Goal: Obtain resource: Download file/media

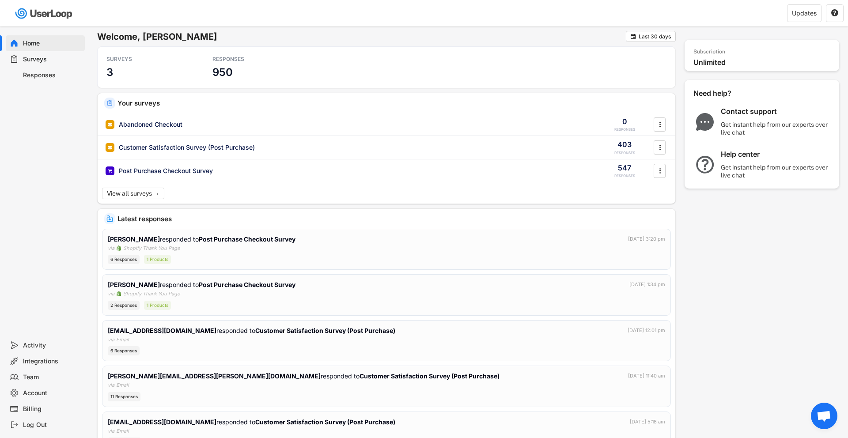
click at [53, 65] on div "Surveys" at bounding box center [45, 59] width 79 height 16
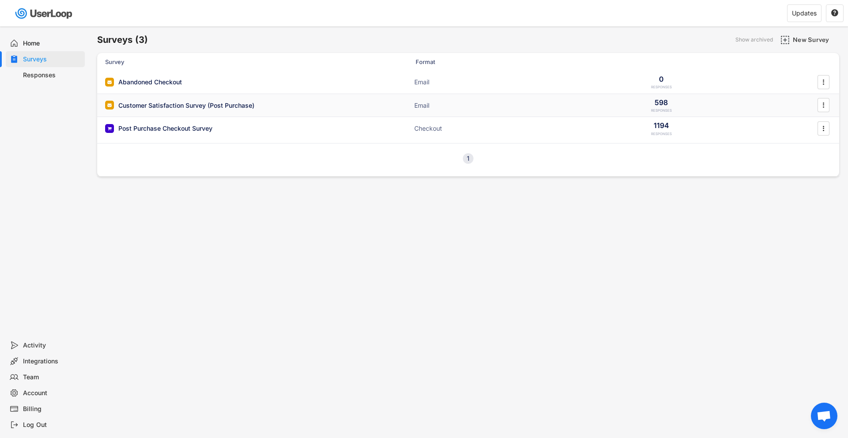
click at [197, 107] on div "Customer Satisfaction Survey (Post Purchase)" at bounding box center [186, 105] width 136 height 9
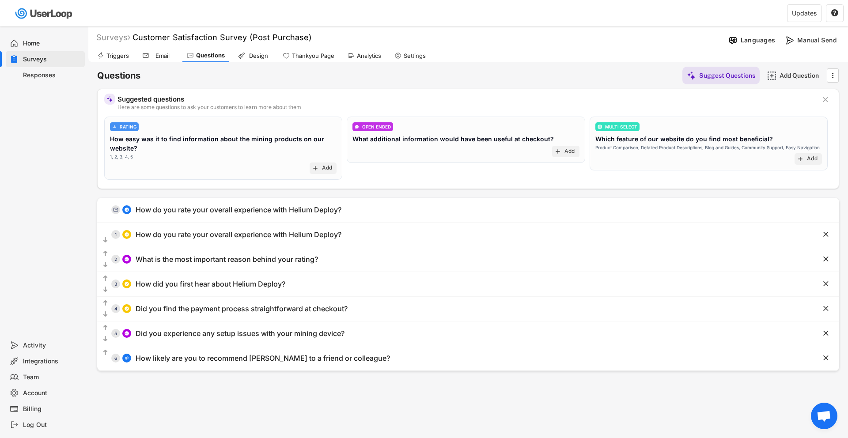
click at [53, 62] on div "Surveys" at bounding box center [52, 59] width 58 height 8
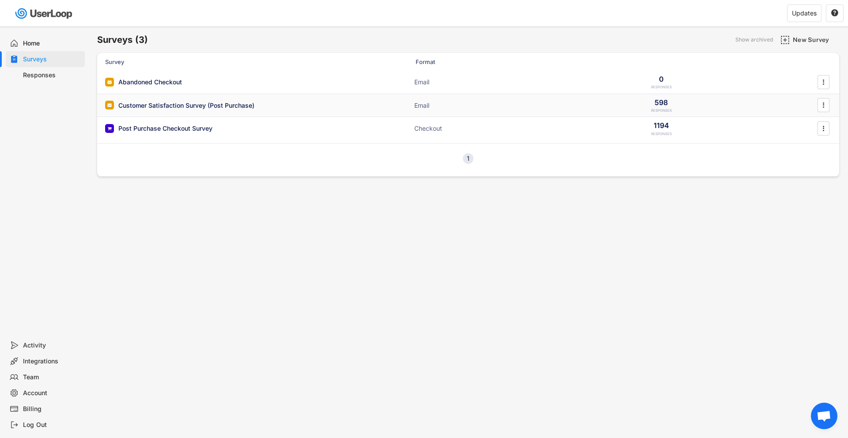
click at [144, 107] on div "Customer Satisfaction Survey (Post Purchase)" at bounding box center [186, 105] width 136 height 9
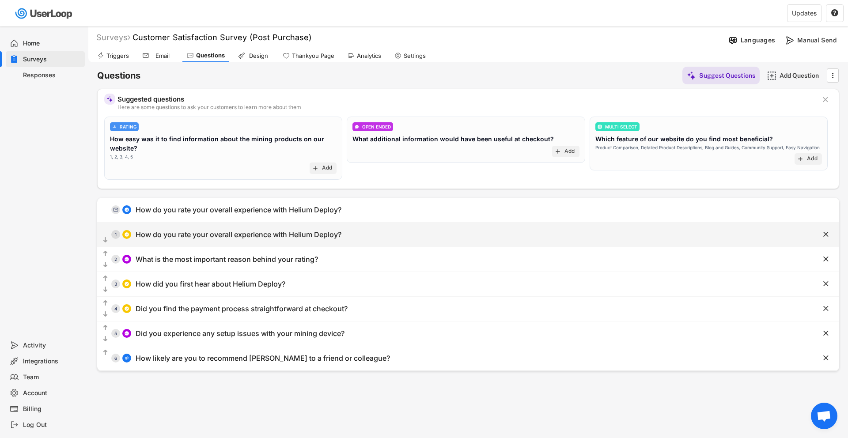
scroll to position [11, 0]
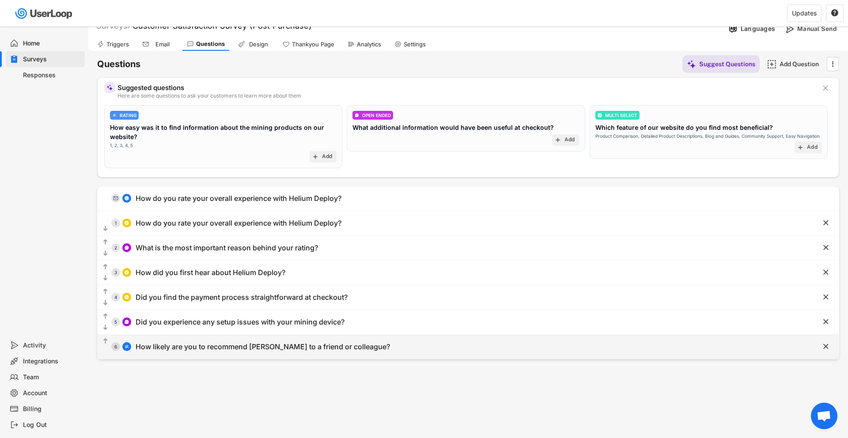
click at [250, 346] on div "How likely are you to recommend [PERSON_NAME] to a friend or colleague?" at bounding box center [263, 346] width 254 height 9
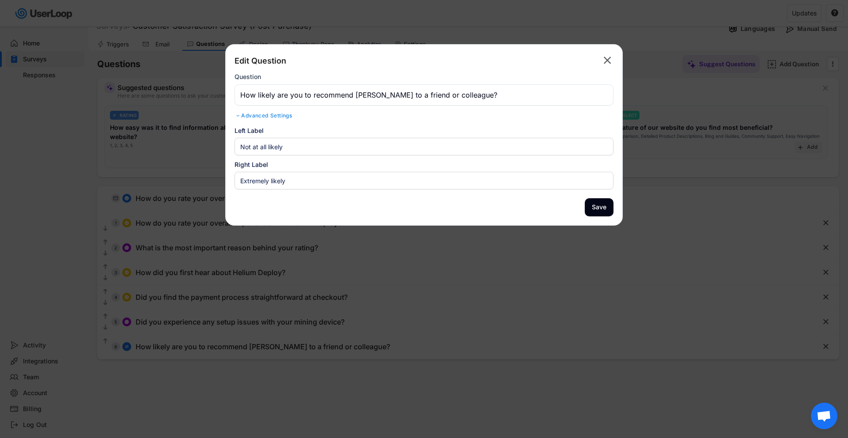
click at [604, 63] on text "" at bounding box center [608, 60] width 8 height 13
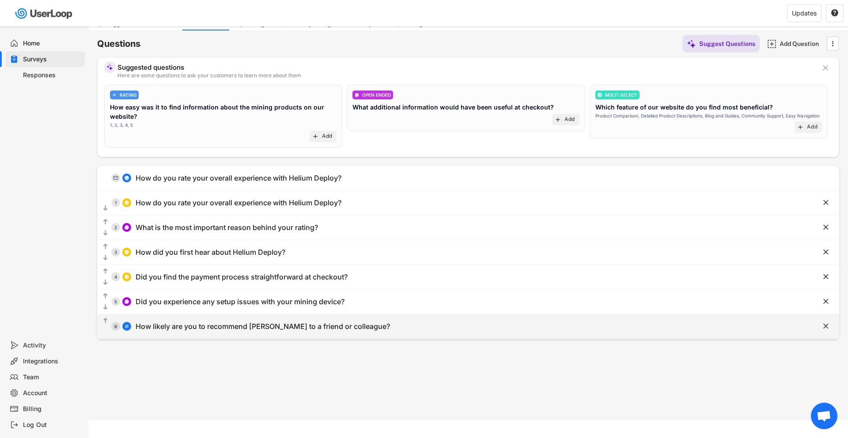
scroll to position [0, 0]
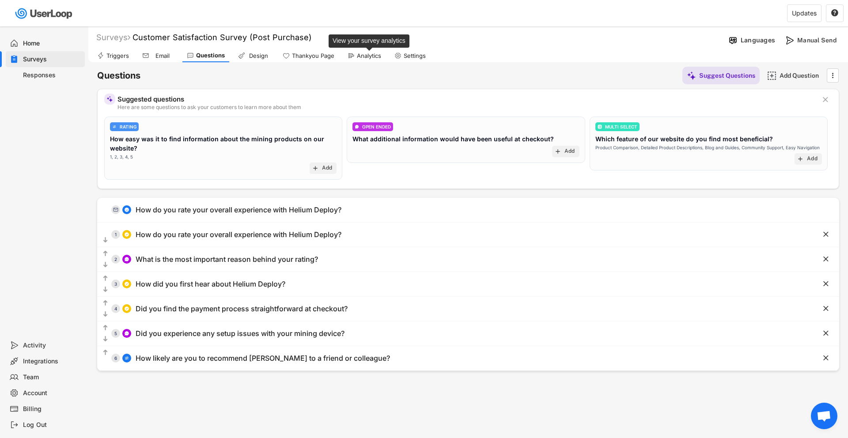
click at [358, 53] on div "Analytics" at bounding box center [369, 56] width 24 height 8
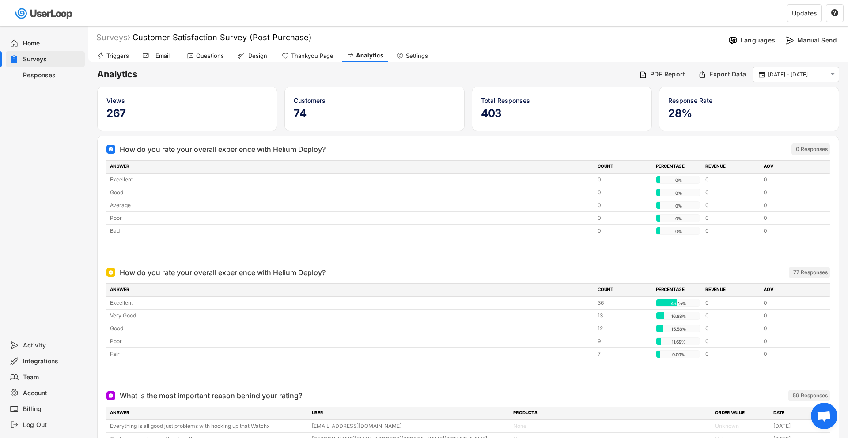
click at [431, 47] on div "Triggers Email Questions Design Thankyou Page Analytics Settings" at bounding box center [468, 54] width 760 height 15
click at [802, 67] on div " [DATE] - [DATE] " at bounding box center [796, 74] width 87 height 15
click at [802, 72] on input "[DATE] - [DATE]" at bounding box center [797, 74] width 58 height 9
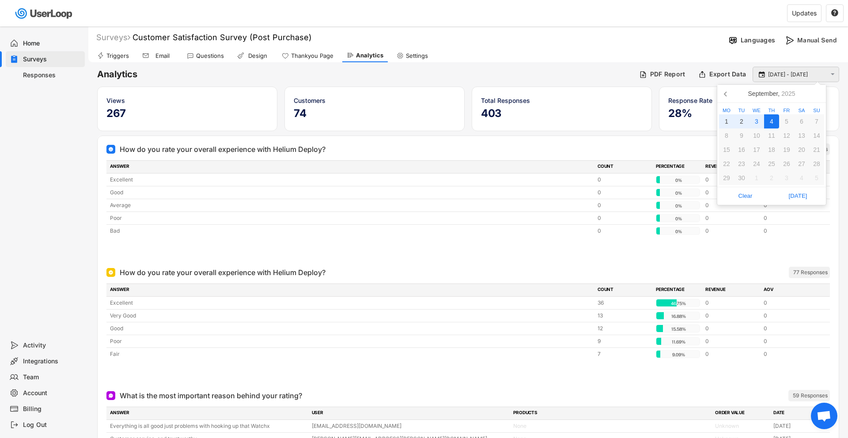
click at [802, 72] on input "[DATE] - [DATE]" at bounding box center [797, 74] width 58 height 9
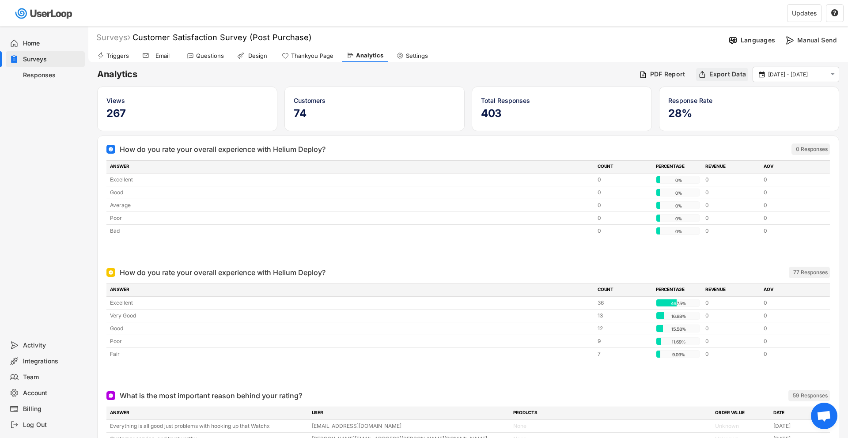
click at [731, 76] on div "Export Data" at bounding box center [727, 74] width 37 height 8
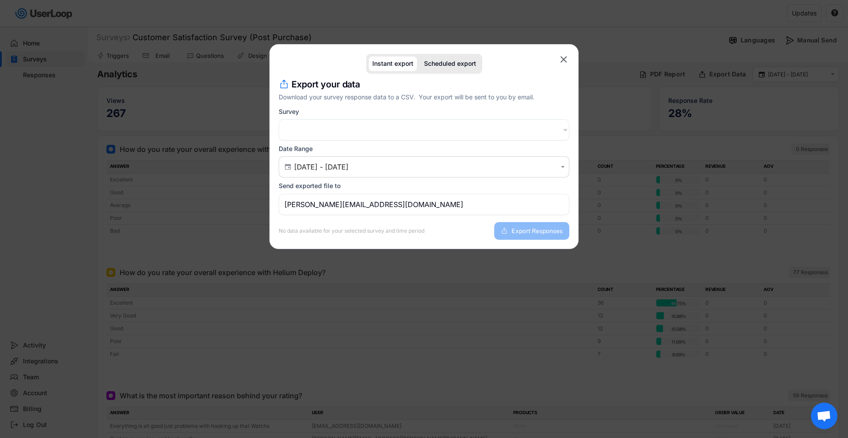
select select ""1348695171700984260__LOOKUP__1746709608807x315125036149324100""
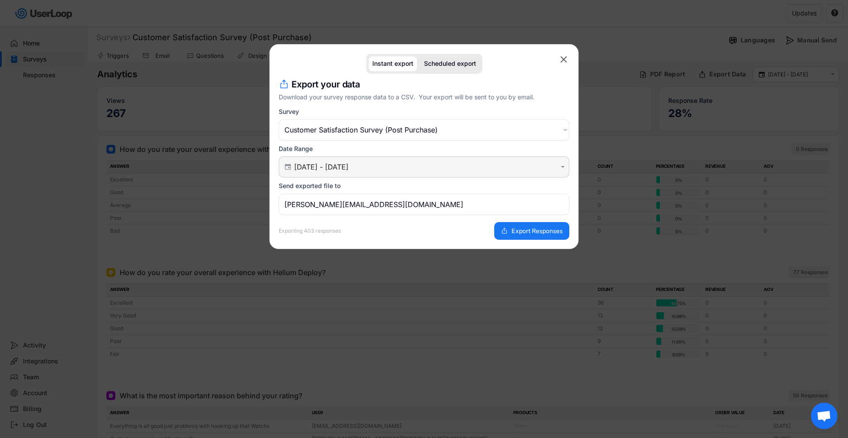
click at [426, 165] on input "[DATE] - [DATE]" at bounding box center [425, 167] width 262 height 9
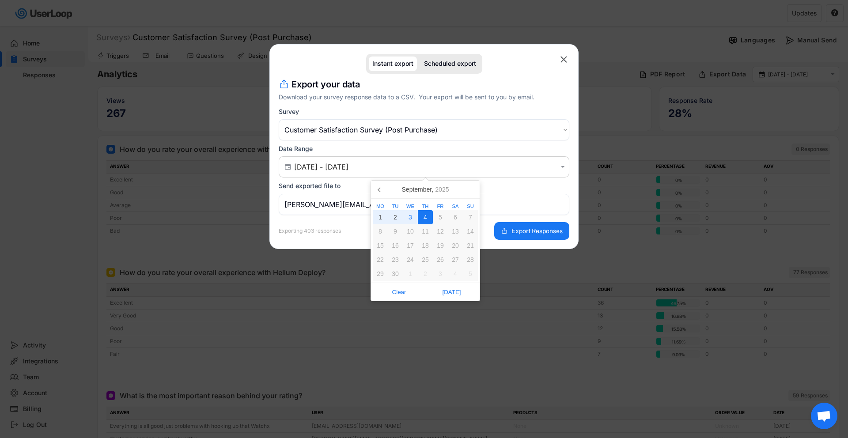
click at [423, 219] on div "4" at bounding box center [425, 217] width 15 height 14
click at [378, 193] on icon at bounding box center [380, 189] width 14 height 14
click at [471, 189] on icon at bounding box center [471, 190] width 2 height 4
click at [383, 191] on icon at bounding box center [380, 189] width 14 height 14
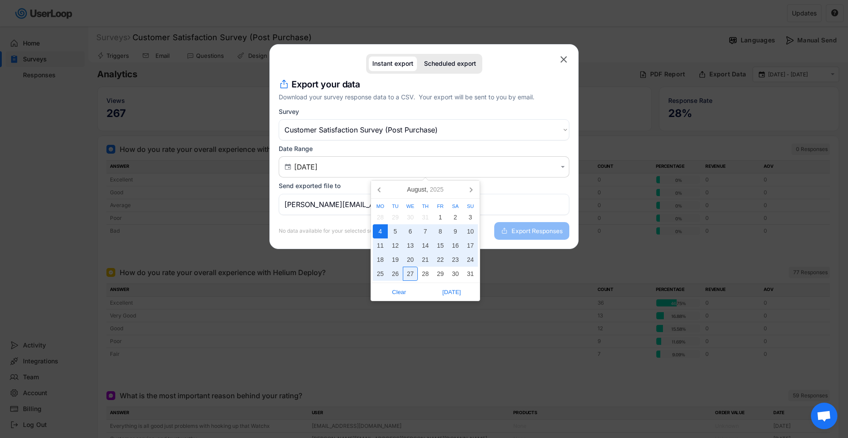
click at [414, 274] on div "27" at bounding box center [410, 274] width 15 height 14
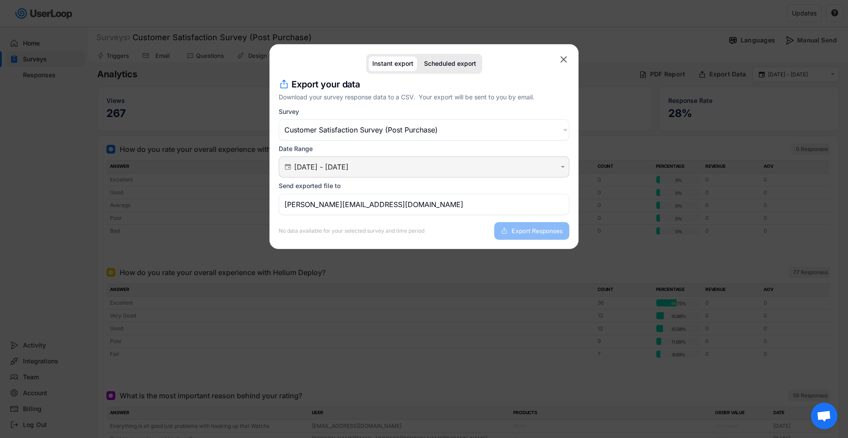
click at [404, 171] on input "[DATE] - [DATE]" at bounding box center [425, 167] width 262 height 9
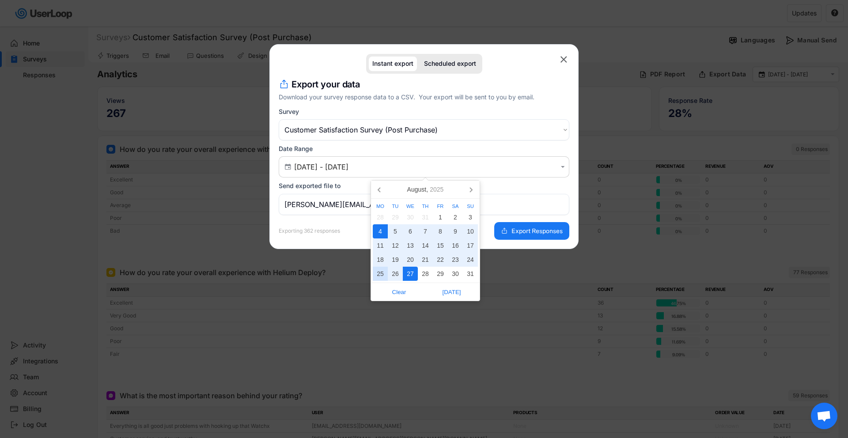
click at [382, 275] on div "25" at bounding box center [380, 274] width 15 height 14
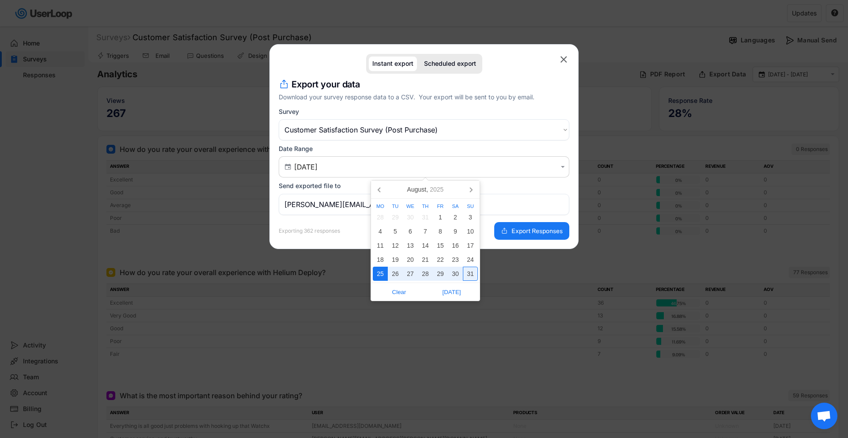
click at [471, 276] on div "31" at bounding box center [470, 274] width 15 height 14
type input "[DATE] - [DATE]"
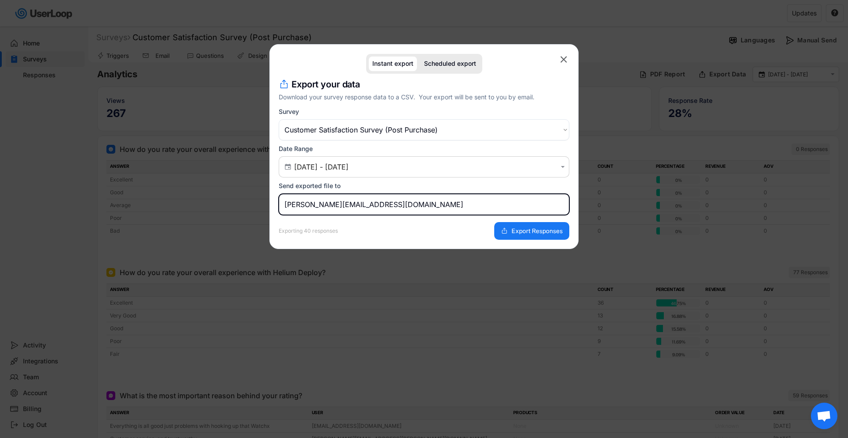
click at [456, 212] on input "[PERSON_NAME][EMAIL_ADDRESS][DOMAIN_NAME]" at bounding box center [424, 204] width 291 height 21
click at [306, 212] on input "[PERSON_NAME][EMAIL_ADDRESS][DOMAIN_NAME]" at bounding box center [424, 204] width 291 height 21
drag, startPoint x: 310, startPoint y: 208, endPoint x: 268, endPoint y: 208, distance: 42.8
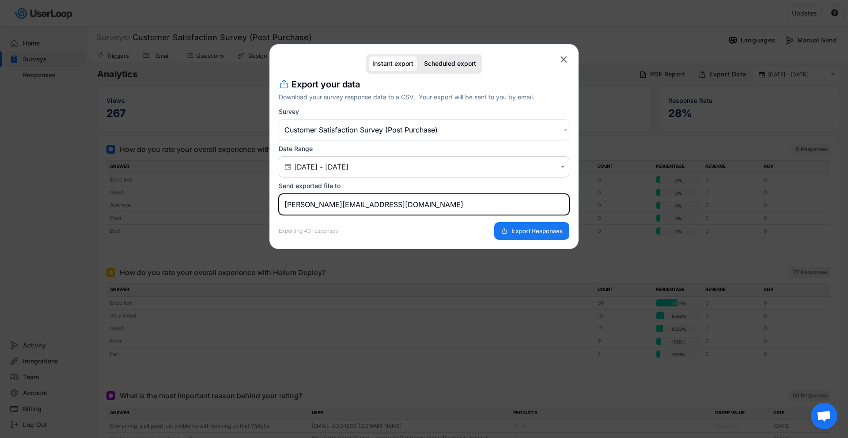
click at [268, 208] on body "Welcome, [PERSON_NAME]  Last 30 days SURVEYS 3 RESPONSES 950 Your surveys Aban…" at bounding box center [424, 219] width 848 height 438
type input "[EMAIL_ADDRESS][DOMAIN_NAME]"
click at [542, 231] on span "Export Responses" at bounding box center [536, 231] width 51 height 6
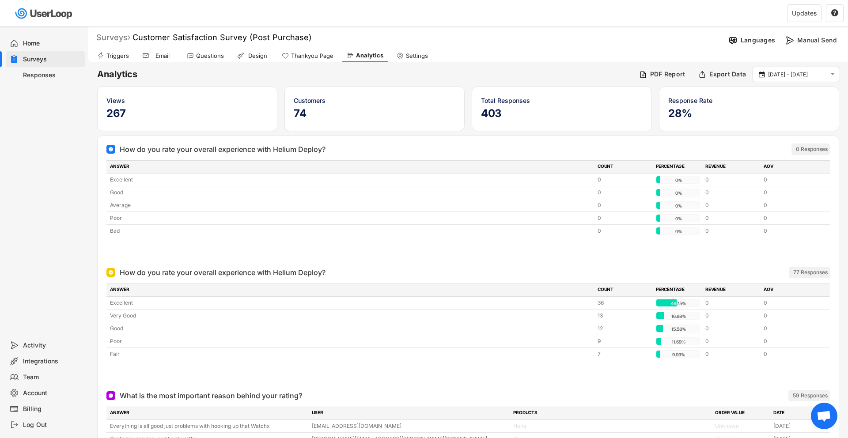
click at [115, 33] on div "Surveys" at bounding box center [113, 37] width 34 height 10
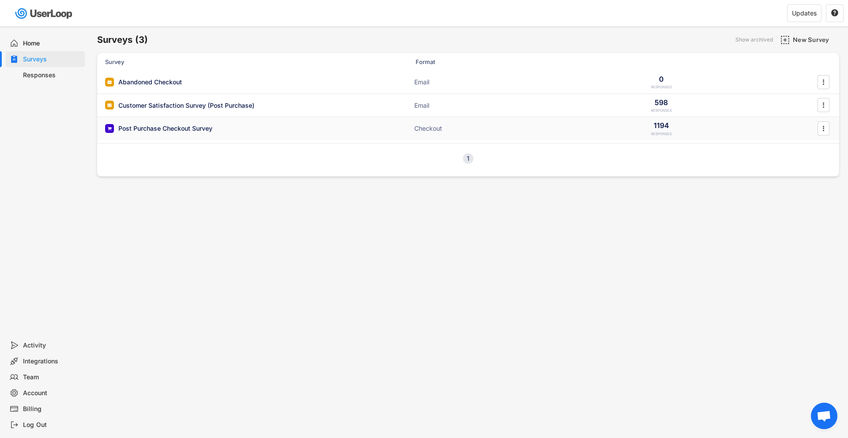
click at [204, 126] on div "Post Purchase Checkout Survey" at bounding box center [165, 128] width 94 height 9
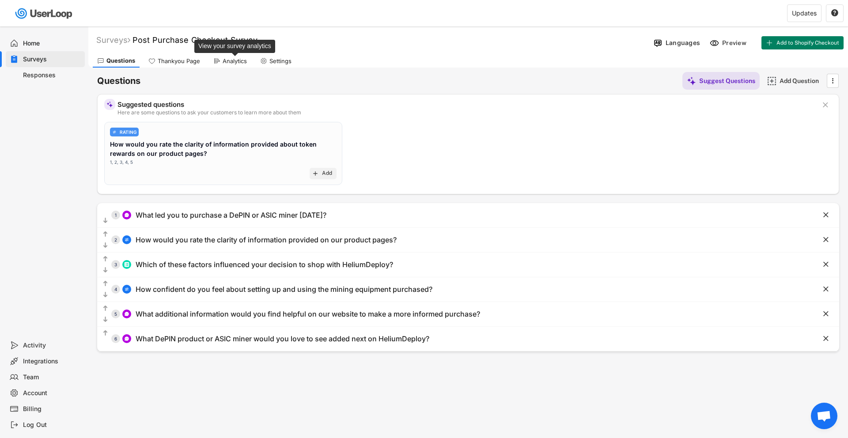
click at [238, 62] on div "Analytics" at bounding box center [235, 61] width 24 height 8
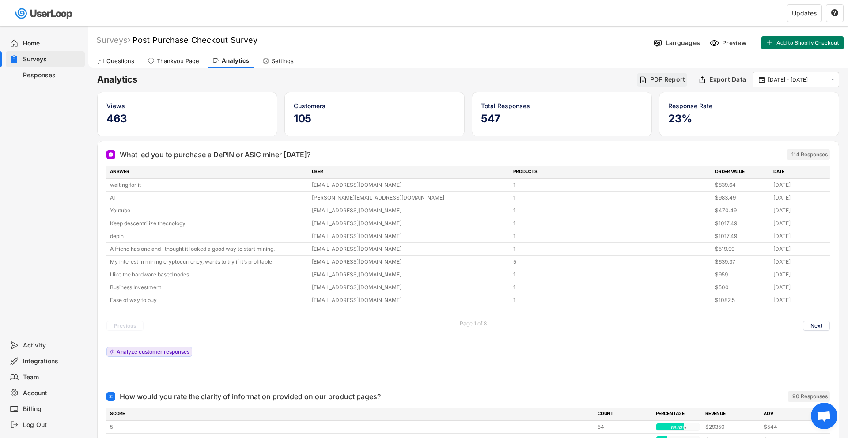
click at [681, 80] on div "PDF Report" at bounding box center [667, 80] width 35 height 8
select select ""1348695171700984260__LOOKUP__1746709608366x532919983806063000""
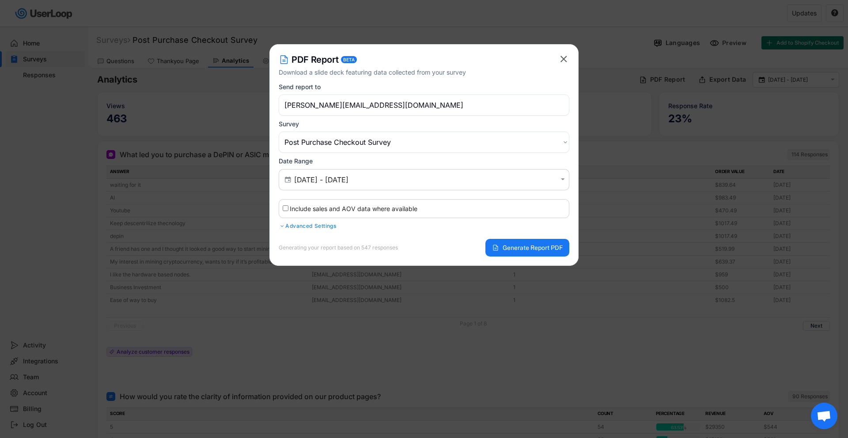
click at [564, 57] on text "" at bounding box center [563, 58] width 7 height 11
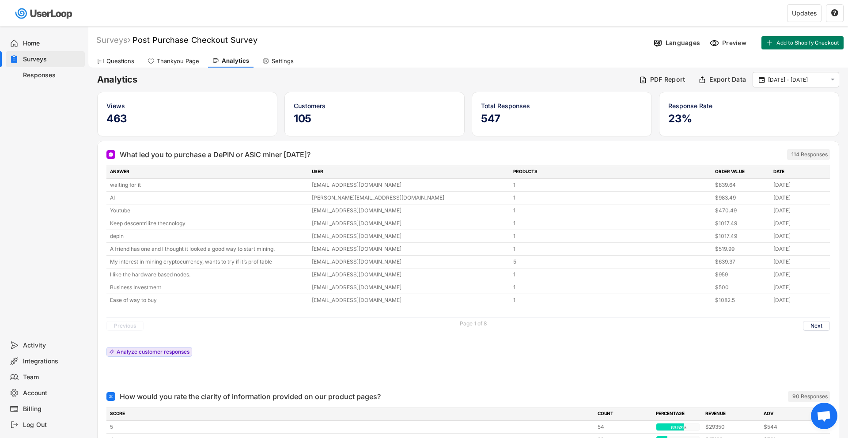
click at [728, 83] on div "Export Data" at bounding box center [727, 80] width 37 height 8
select select ""1348695171700984260__LOOKUP__1746709608366x532919983806063000""
type input "[DATE] - [DATE]"
type input "[PERSON_NAME][EMAIL_ADDRESS][DOMAIN_NAME]"
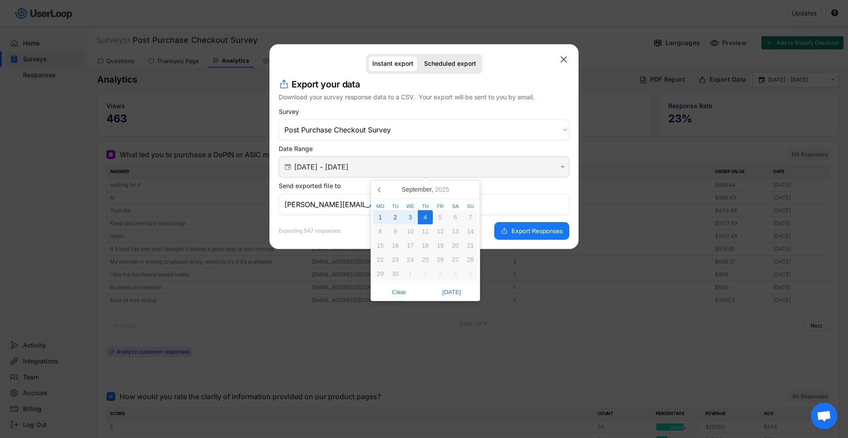
click at [328, 163] on input "[DATE] - [DATE]" at bounding box center [425, 167] width 262 height 9
click at [378, 197] on nav "[DATE]" at bounding box center [425, 190] width 109 height 18
click at [378, 193] on icon at bounding box center [380, 189] width 14 height 14
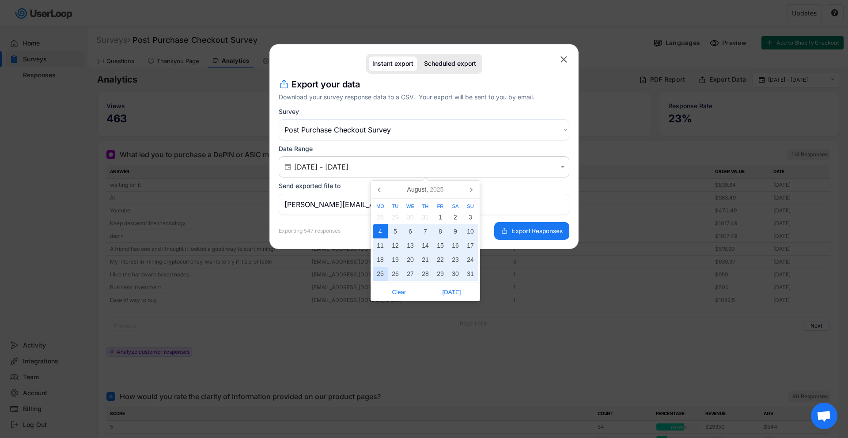
click at [385, 271] on div "25" at bounding box center [380, 274] width 15 height 14
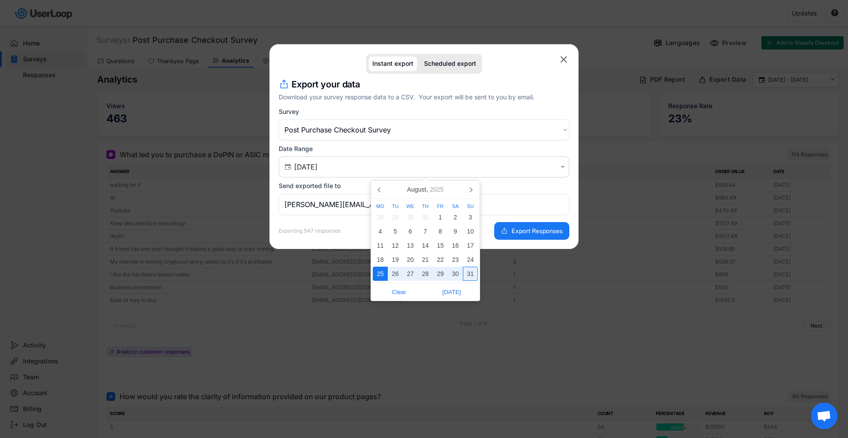
click at [466, 276] on div "31" at bounding box center [470, 274] width 15 height 14
type input "[DATE] - [DATE]"
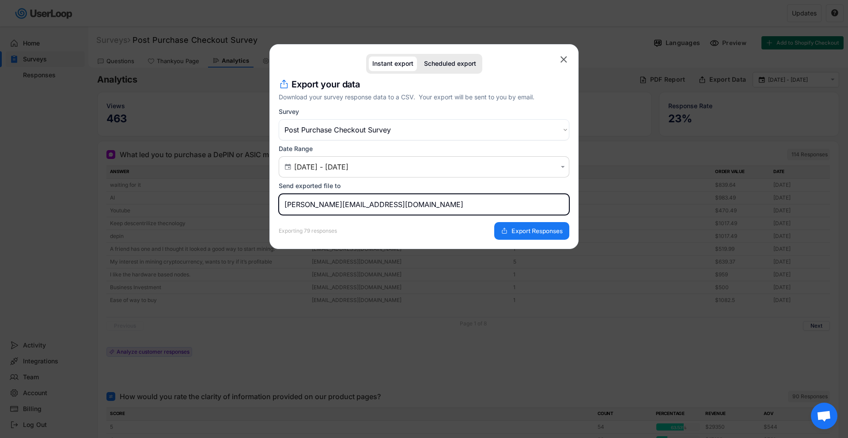
drag, startPoint x: 312, startPoint y: 206, endPoint x: 227, endPoint y: 206, distance: 84.8
click at [227, 206] on body "Welcome, [PERSON_NAME]  Last 30 days SURVEYS 3 RESPONSES 950 Your surveys Aban…" at bounding box center [424, 219] width 848 height 438
type input "[EMAIL_ADDRESS][DOMAIN_NAME]"
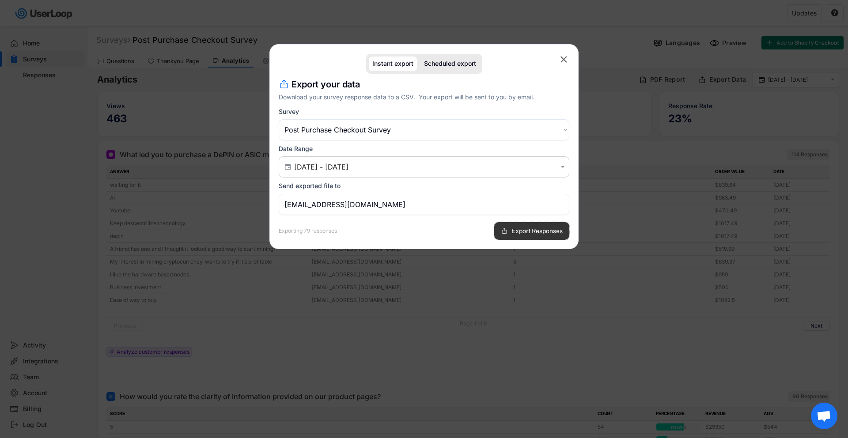
click at [515, 231] on span "Export Responses" at bounding box center [536, 231] width 51 height 6
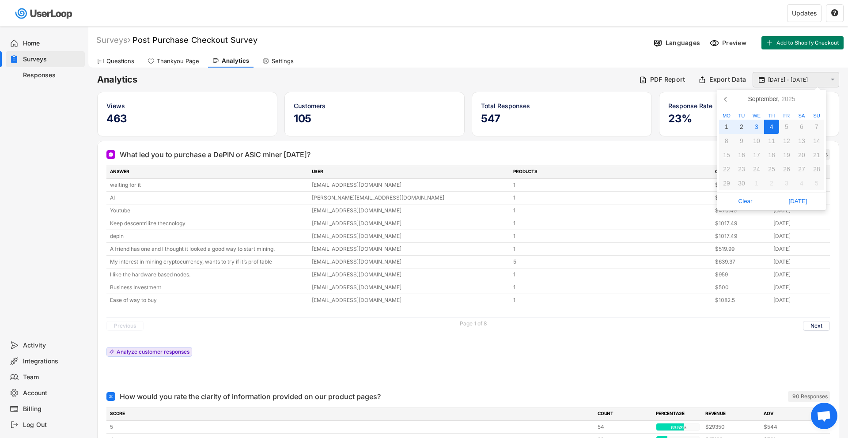
click at [819, 79] on input "[DATE] - [DATE]" at bounding box center [797, 80] width 58 height 9
click at [771, 124] on div "4" at bounding box center [771, 127] width 15 height 14
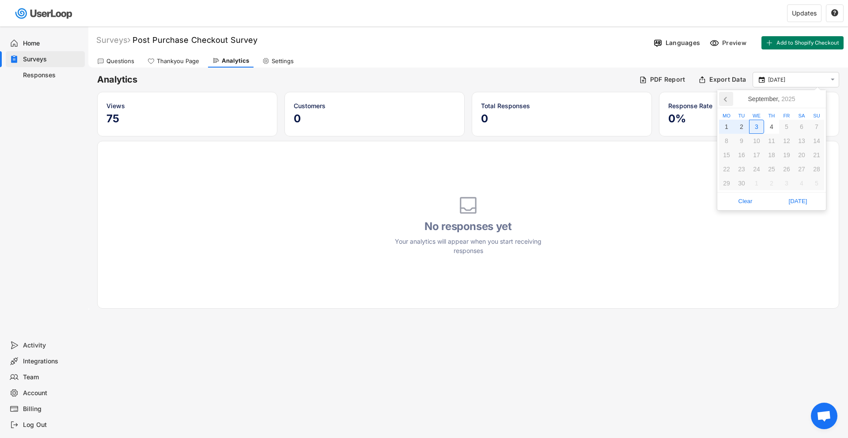
click at [725, 104] on icon at bounding box center [726, 99] width 14 height 14
click at [731, 168] on div "18" at bounding box center [726, 169] width 15 height 14
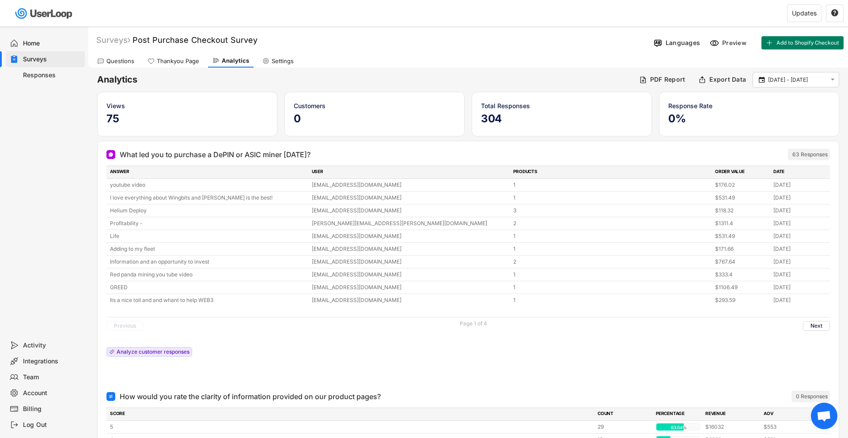
click at [791, 98] on div "Response Rate 0%" at bounding box center [749, 114] width 180 height 45
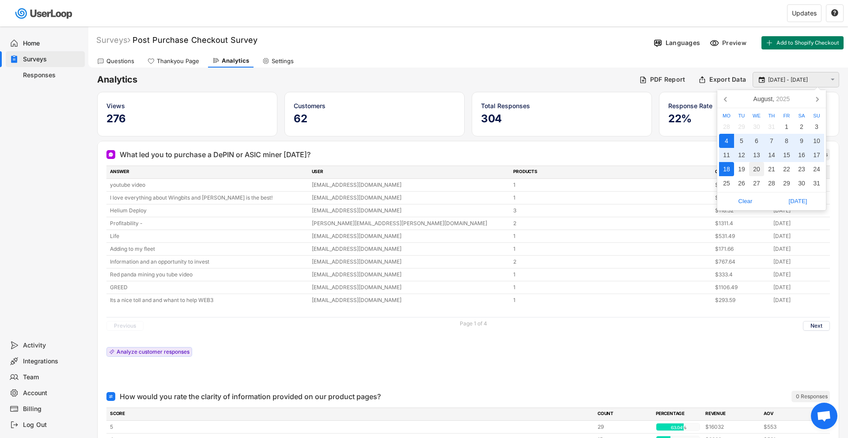
click at [796, 78] on input "[DATE] - [DATE]" at bounding box center [797, 80] width 58 height 9
click at [726, 170] on div "18" at bounding box center [726, 169] width 15 height 14
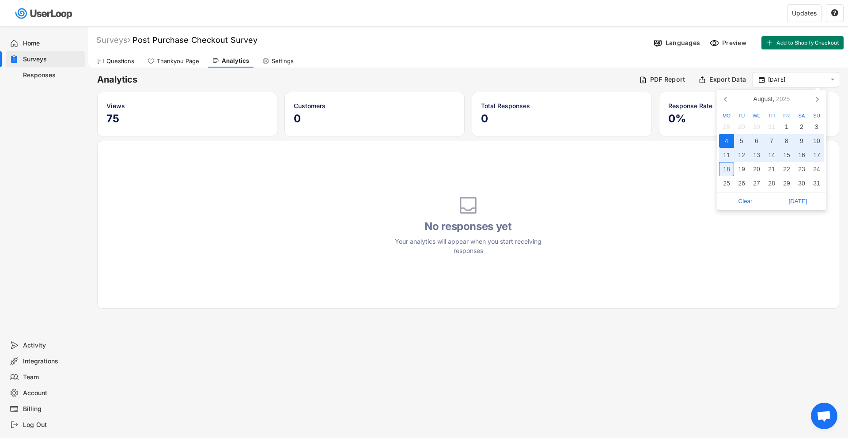
click at [726, 173] on div "18" at bounding box center [726, 169] width 15 height 14
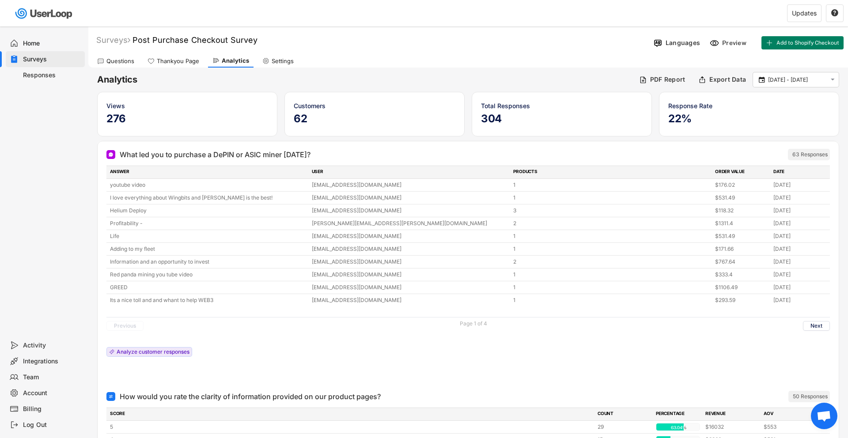
click at [760, 93] on div "Response Rate 22%" at bounding box center [749, 114] width 180 height 45
click at [768, 87] on div " [DATE] - [DATE] " at bounding box center [796, 79] width 87 height 15
click at [774, 82] on input "[DATE] - [DATE]" at bounding box center [797, 80] width 58 height 9
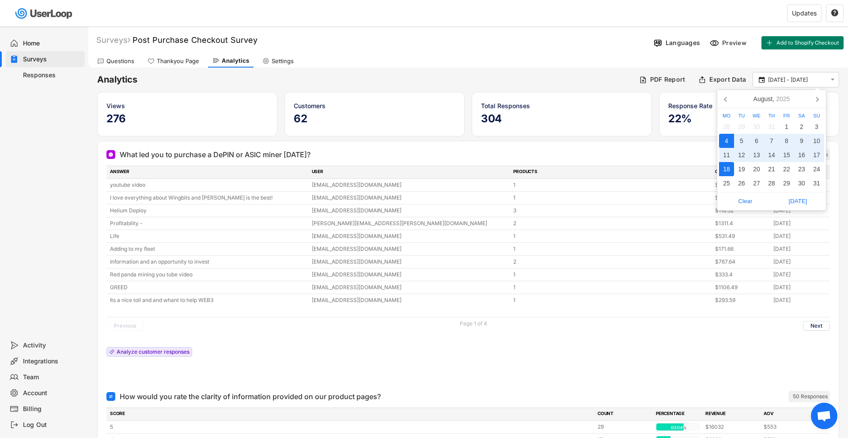
click at [727, 169] on div "18" at bounding box center [726, 169] width 15 height 14
type input "[DATE]"
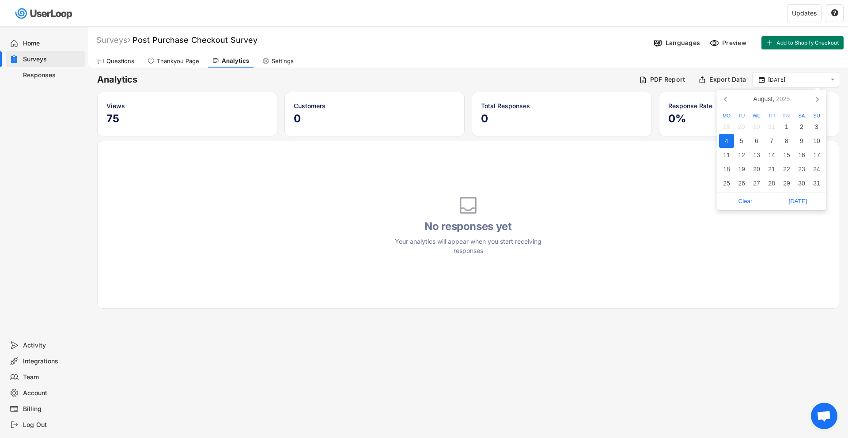
click at [727, 143] on div "4" at bounding box center [726, 141] width 15 height 14
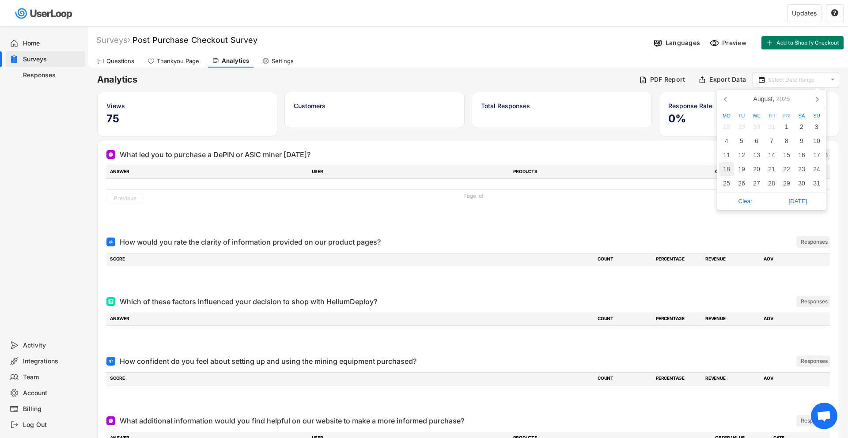
click at [727, 172] on div "18" at bounding box center [726, 169] width 15 height 14
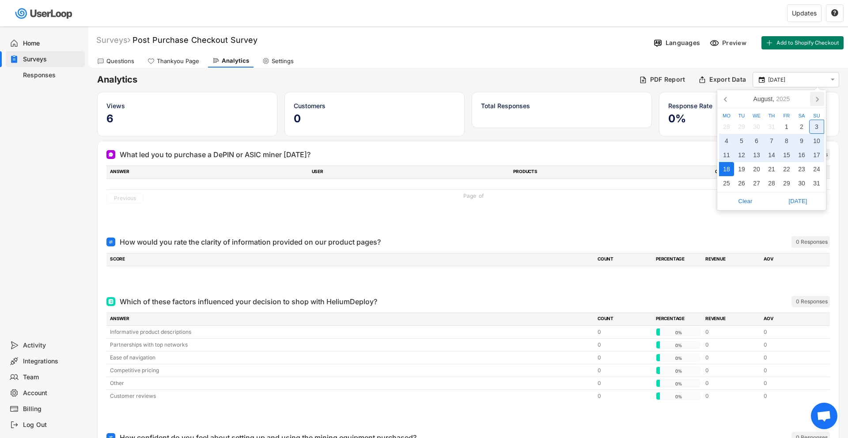
click at [821, 98] on icon at bounding box center [817, 99] width 14 height 14
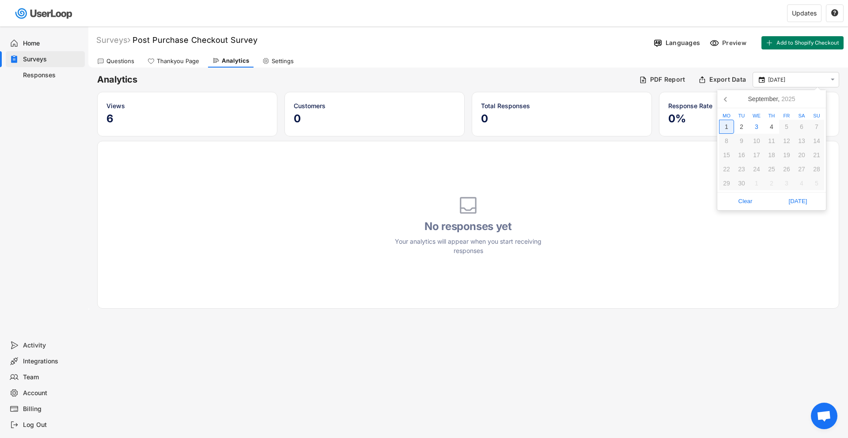
click at [729, 125] on div "1" at bounding box center [726, 127] width 15 height 14
type input "[DATE] - [DATE]"
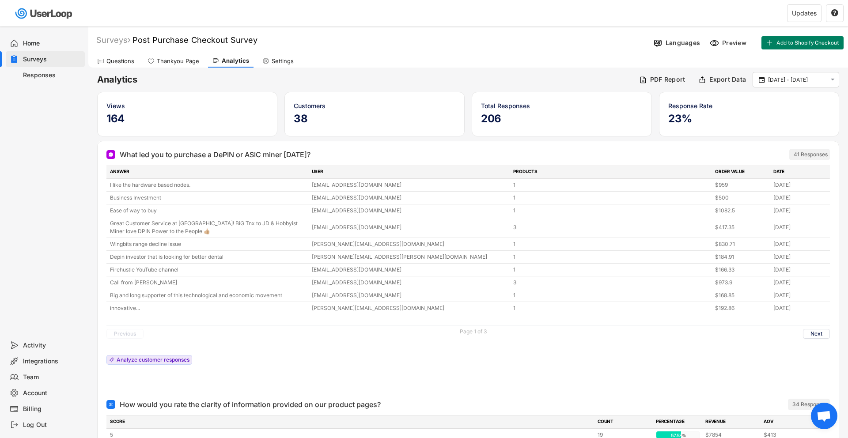
click at [501, 105] on div "Total Responses" at bounding box center [562, 105] width 162 height 9
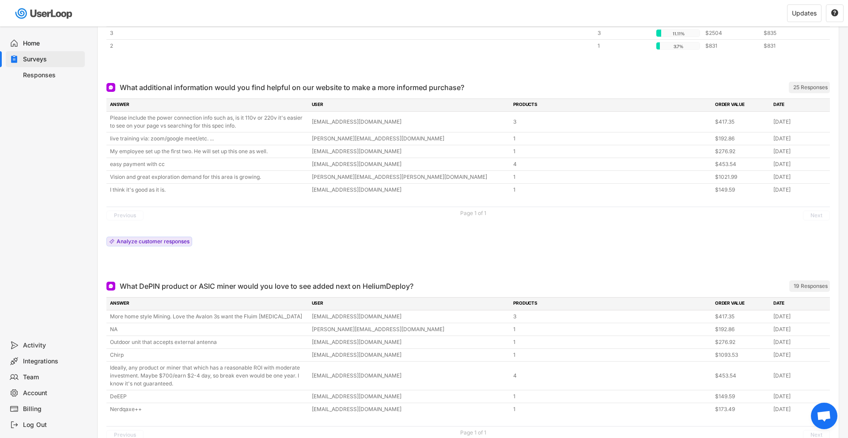
scroll to position [724, 0]
